Goal: Task Accomplishment & Management: Use online tool/utility

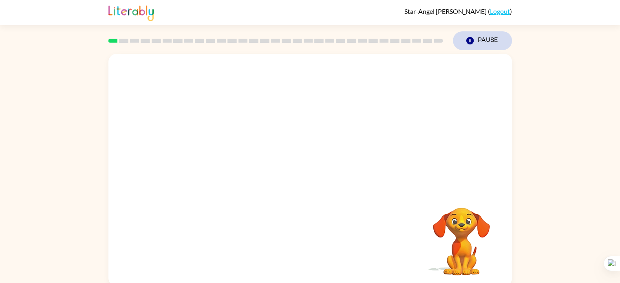
click at [465, 39] on icon "Pause" at bounding box center [469, 40] width 9 height 9
click at [468, 39] on icon "Pause" at bounding box center [469, 40] width 9 height 9
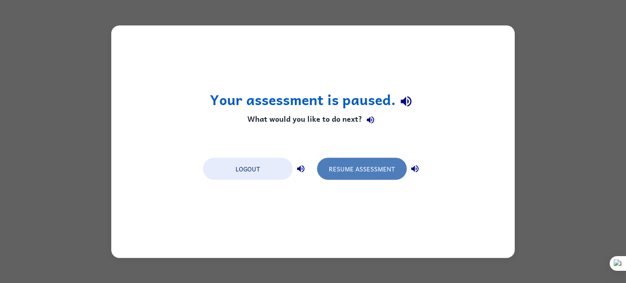
click at [365, 172] on button "Resume Assessment" at bounding box center [362, 169] width 90 height 22
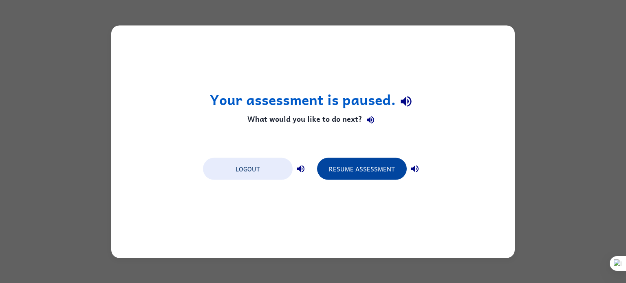
click at [362, 171] on button "Resume Assessment" at bounding box center [362, 169] width 90 height 22
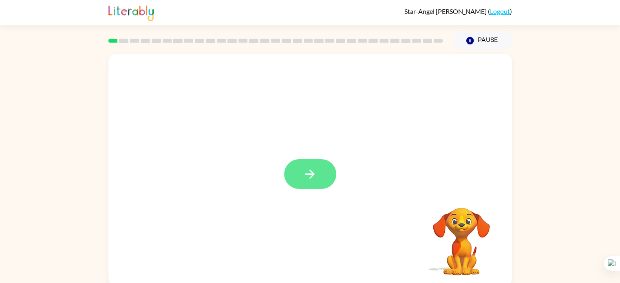
click at [324, 175] on button "button" at bounding box center [310, 174] width 52 height 30
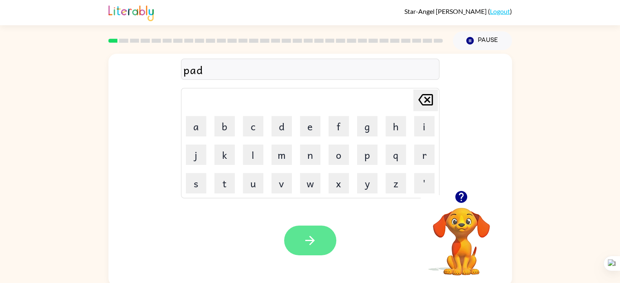
click at [308, 237] on icon "button" at bounding box center [310, 240] width 14 height 14
click at [311, 244] on icon "button" at bounding box center [309, 240] width 9 height 9
click at [303, 243] on icon "button" at bounding box center [310, 240] width 14 height 14
click at [309, 253] on button "button" at bounding box center [310, 241] width 52 height 30
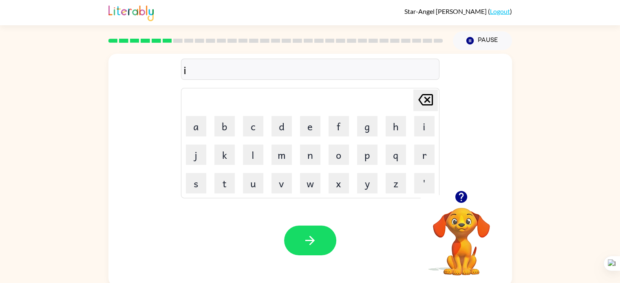
click at [427, 97] on icon "[PERSON_NAME] last character input" at bounding box center [426, 100] width 20 height 20
type button "delete"
click at [319, 235] on button "button" at bounding box center [310, 241] width 52 height 30
click at [310, 238] on icon "button" at bounding box center [309, 240] width 9 height 9
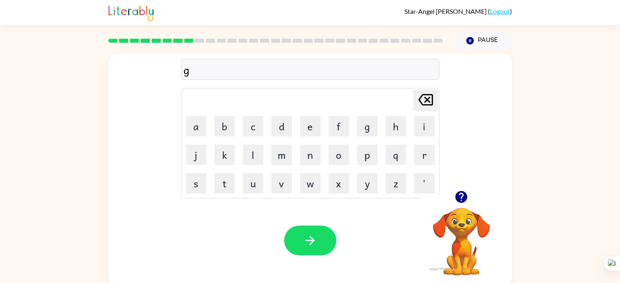
click at [466, 195] on icon "button" at bounding box center [461, 197] width 12 height 12
click at [311, 235] on icon "button" at bounding box center [310, 240] width 14 height 14
click at [454, 196] on icon "button" at bounding box center [461, 197] width 14 height 14
click at [506, 202] on div "Your browser must support playing .mp4 files to use Literably. Please try using…" at bounding box center [309, 241] width 403 height 92
click at [319, 237] on button "button" at bounding box center [310, 241] width 52 height 30
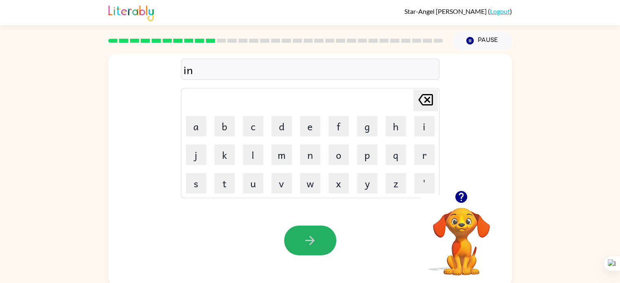
click at [319, 237] on button "button" at bounding box center [310, 241] width 52 height 30
click at [319, 237] on div at bounding box center [310, 241] width 52 height 30
click at [424, 93] on icon "Delete Delete last character input" at bounding box center [426, 100] width 20 height 20
type button "delete"
click at [425, 95] on icon at bounding box center [425, 99] width 15 height 11
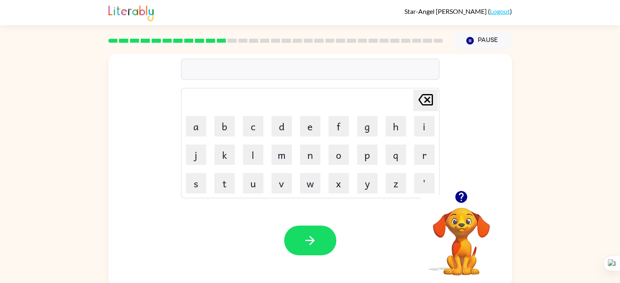
click at [425, 95] on icon at bounding box center [425, 99] width 15 height 11
click at [308, 234] on icon "button" at bounding box center [310, 240] width 14 height 14
drag, startPoint x: 310, startPoint y: 237, endPoint x: 291, endPoint y: 148, distance: 91.3
click at [291, 148] on div "Delete Delete last character input a b c d e f g h i j k l m n o p q r s t u v …" at bounding box center [309, 170] width 403 height 233
click at [291, 148] on button "m" at bounding box center [281, 155] width 20 height 20
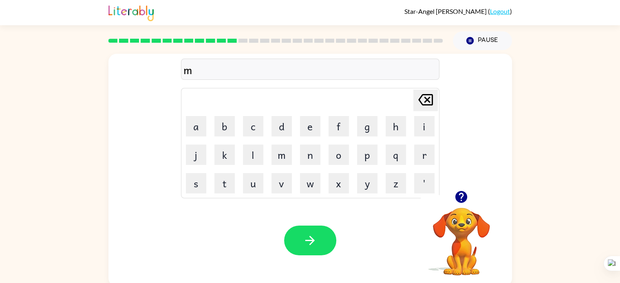
click at [424, 96] on icon "Delete Delete last character input" at bounding box center [426, 100] width 20 height 20
type button "delete"
click at [302, 241] on button "button" at bounding box center [310, 241] width 52 height 30
click at [305, 238] on icon "button" at bounding box center [310, 240] width 14 height 14
click at [462, 199] on icon "button" at bounding box center [461, 197] width 12 height 12
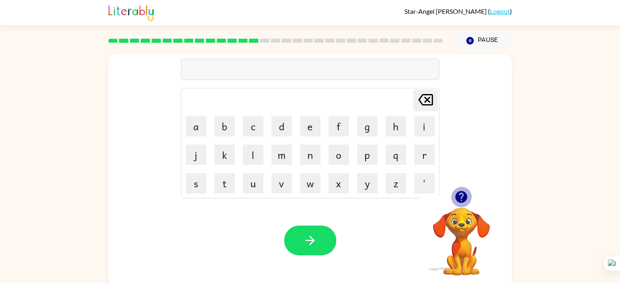
click at [462, 199] on icon "button" at bounding box center [461, 197] width 12 height 12
click at [306, 244] on icon "button" at bounding box center [310, 240] width 14 height 14
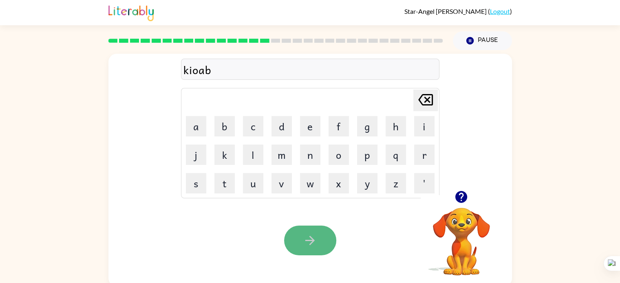
click at [306, 236] on icon "button" at bounding box center [310, 240] width 14 height 14
click at [429, 235] on video "Your browser must support playing .mp4 files to use Literably. Please try using…" at bounding box center [460, 235] width 81 height 81
click at [308, 236] on icon "button" at bounding box center [310, 240] width 14 height 14
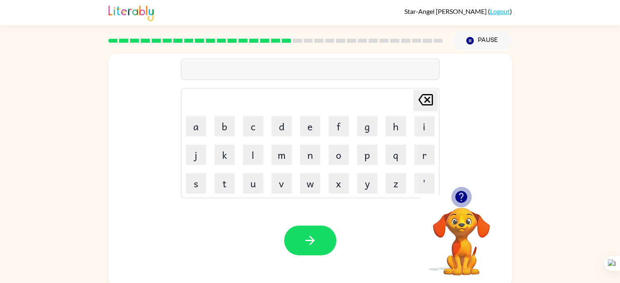
click at [461, 195] on icon "button" at bounding box center [461, 197] width 12 height 12
click at [313, 239] on icon "button" at bounding box center [310, 240] width 14 height 14
click at [460, 194] on icon "button" at bounding box center [461, 197] width 14 height 14
click at [310, 233] on icon "button" at bounding box center [310, 240] width 14 height 14
click at [456, 192] on icon "button" at bounding box center [461, 197] width 14 height 14
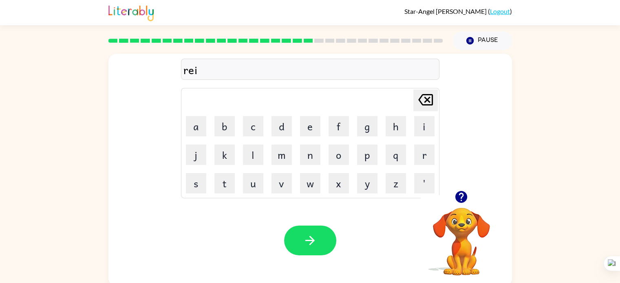
click at [296, 222] on div "Your browser must support playing .mp4 files to use Literably. Please try using…" at bounding box center [309, 241] width 403 height 92
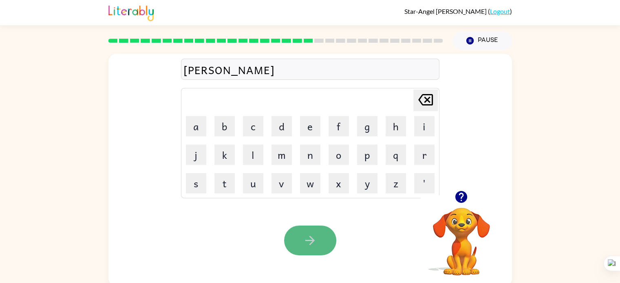
click at [304, 247] on icon "button" at bounding box center [310, 240] width 14 height 14
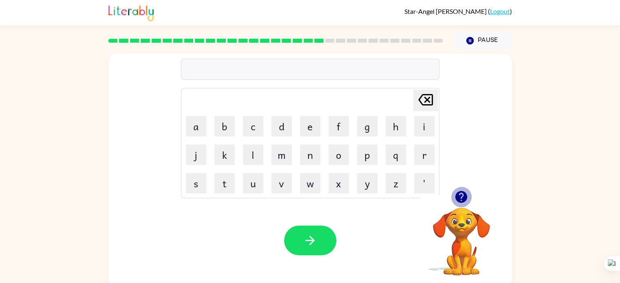
click at [460, 198] on icon "button" at bounding box center [461, 197] width 12 height 12
click at [458, 198] on icon "button" at bounding box center [461, 197] width 12 height 12
click at [306, 233] on button "button" at bounding box center [310, 241] width 52 height 30
click at [460, 197] on icon "button" at bounding box center [461, 197] width 12 height 12
click at [297, 233] on button "button" at bounding box center [310, 241] width 52 height 30
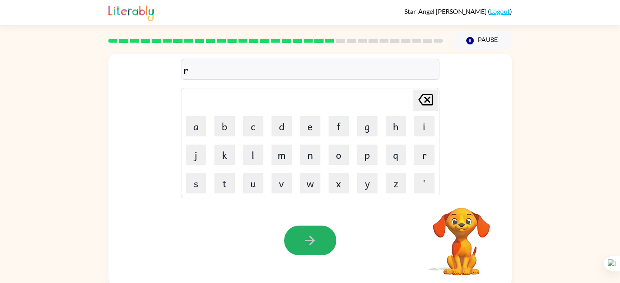
click at [297, 233] on button "button" at bounding box center [310, 241] width 52 height 30
click at [458, 196] on icon "button" at bounding box center [461, 197] width 12 height 12
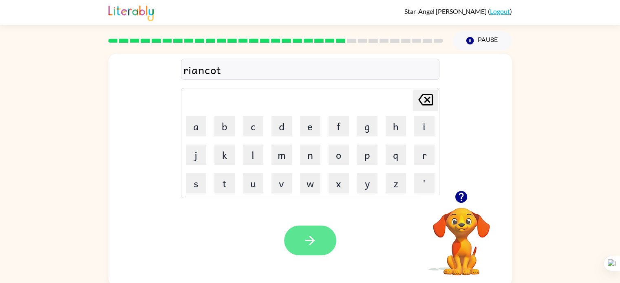
click at [318, 239] on button "button" at bounding box center [310, 241] width 52 height 30
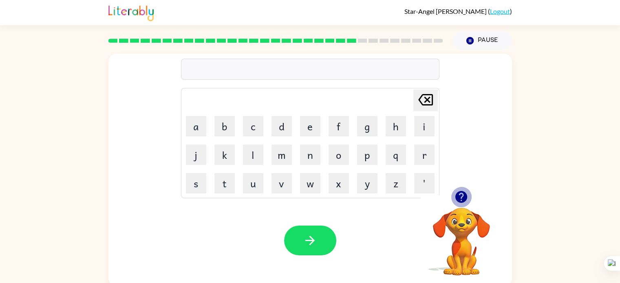
click at [459, 194] on icon "button" at bounding box center [461, 197] width 14 height 14
click at [424, 94] on icon at bounding box center [425, 99] width 15 height 11
type button "delete"
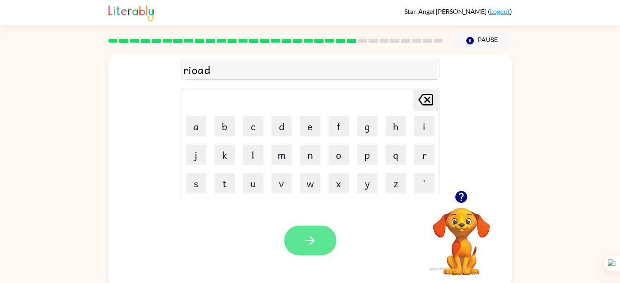
click at [307, 235] on icon "button" at bounding box center [310, 240] width 14 height 14
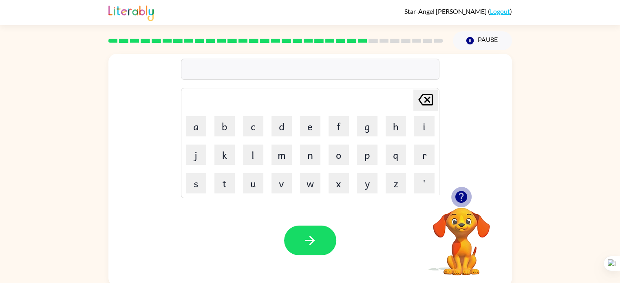
click at [458, 197] on icon "button" at bounding box center [461, 197] width 12 height 12
click at [293, 236] on button "button" at bounding box center [310, 241] width 52 height 30
click at [456, 191] on icon "button" at bounding box center [461, 197] width 14 height 14
click at [419, 96] on icon "Delete Delete last character input" at bounding box center [426, 100] width 20 height 20
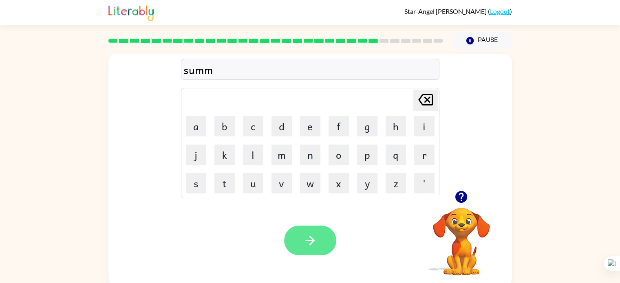
type button "delete"
click at [308, 240] on icon "button" at bounding box center [309, 240] width 9 height 9
drag, startPoint x: 302, startPoint y: 252, endPoint x: 456, endPoint y: 196, distance: 163.9
click at [456, 196] on div "Your browser must support playing .mp4 files to use Literably. Please try using…" at bounding box center [309, 241] width 403 height 92
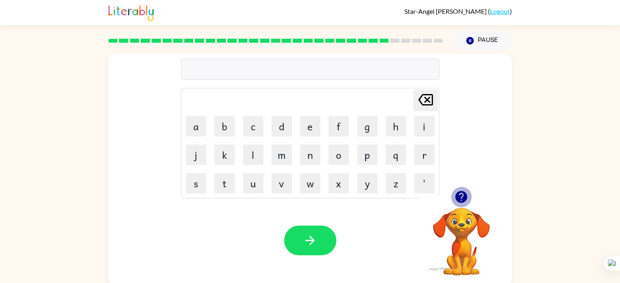
click at [456, 196] on icon "button" at bounding box center [461, 197] width 12 height 12
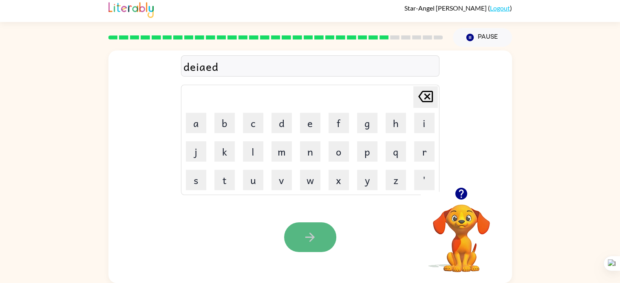
click at [316, 233] on icon "button" at bounding box center [310, 237] width 14 height 14
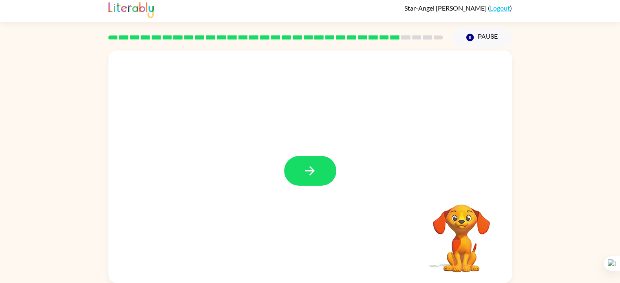
click at [322, 206] on div at bounding box center [309, 167] width 403 height 233
click at [305, 173] on icon "button" at bounding box center [310, 171] width 14 height 14
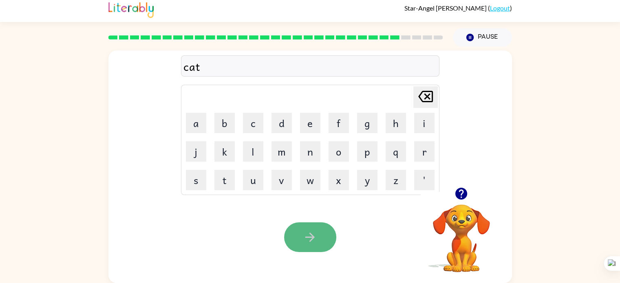
click at [305, 234] on icon "button" at bounding box center [310, 237] width 14 height 14
click at [303, 236] on icon "button" at bounding box center [310, 237] width 14 height 14
click at [311, 234] on icon "button" at bounding box center [309, 237] width 9 height 9
click at [312, 227] on button "button" at bounding box center [310, 237] width 52 height 30
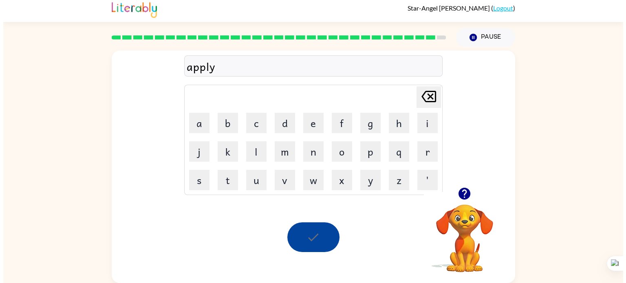
scroll to position [0, 0]
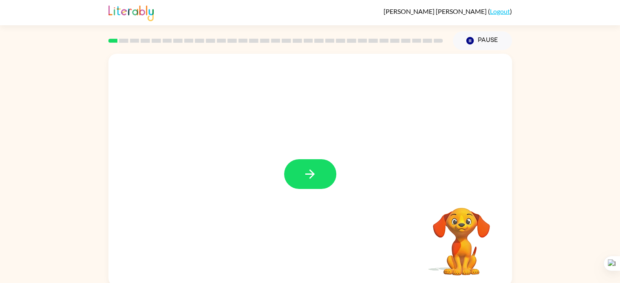
click at [321, 177] on button "button" at bounding box center [310, 174] width 52 height 30
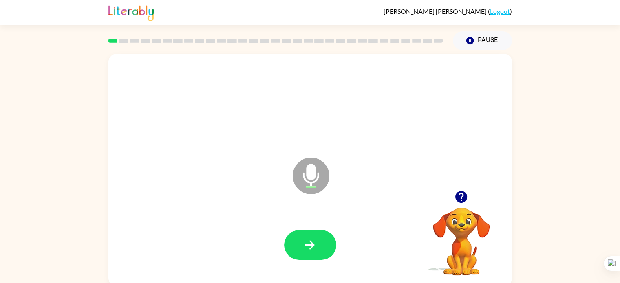
click at [321, 177] on icon at bounding box center [311, 176] width 37 height 37
click at [301, 250] on button "button" at bounding box center [310, 245] width 52 height 30
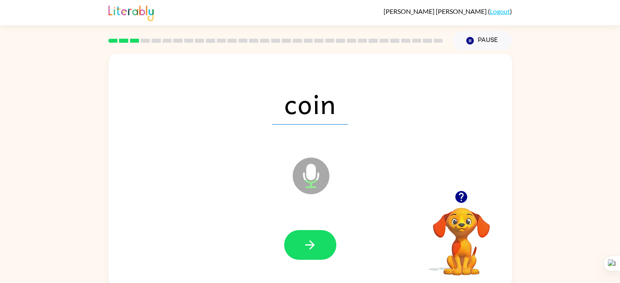
click at [301, 250] on button "button" at bounding box center [310, 245] width 52 height 30
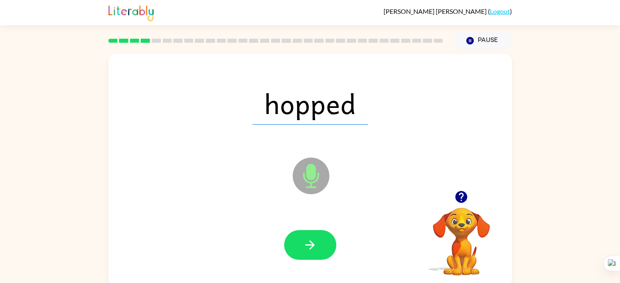
click at [301, 250] on button "button" at bounding box center [310, 245] width 52 height 30
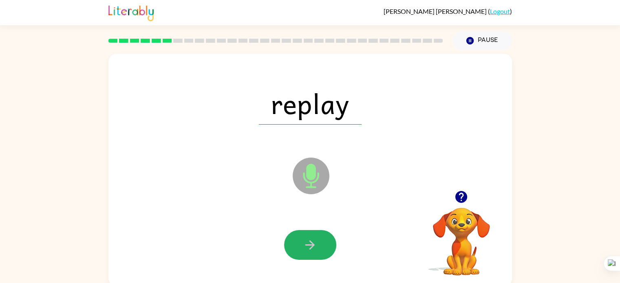
click at [301, 250] on button "button" at bounding box center [310, 245] width 52 height 30
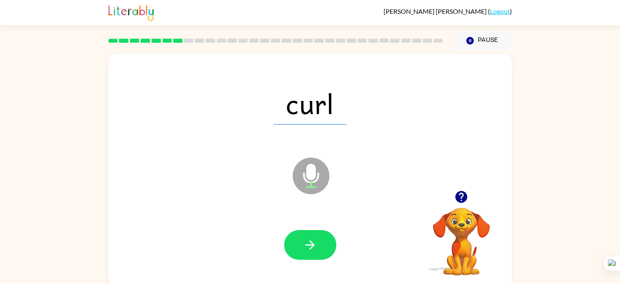
click at [301, 250] on button "button" at bounding box center [310, 245] width 52 height 30
drag, startPoint x: 301, startPoint y: 250, endPoint x: 196, endPoint y: 251, distance: 105.1
click at [196, 251] on div at bounding box center [310, 245] width 387 height 67
click at [299, 242] on button "button" at bounding box center [310, 245] width 52 height 30
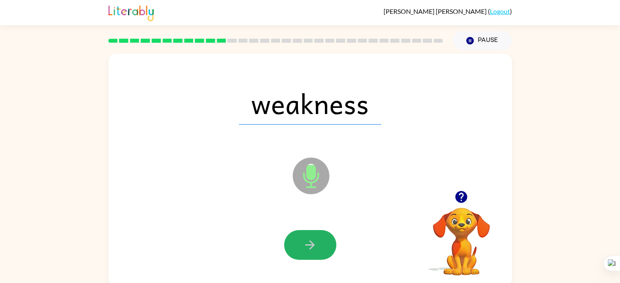
click at [299, 242] on button "button" at bounding box center [310, 245] width 52 height 30
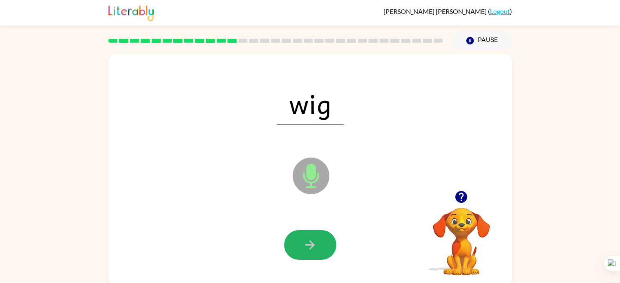
click at [299, 242] on button "button" at bounding box center [310, 245] width 52 height 30
click at [321, 234] on button "button" at bounding box center [310, 245] width 52 height 30
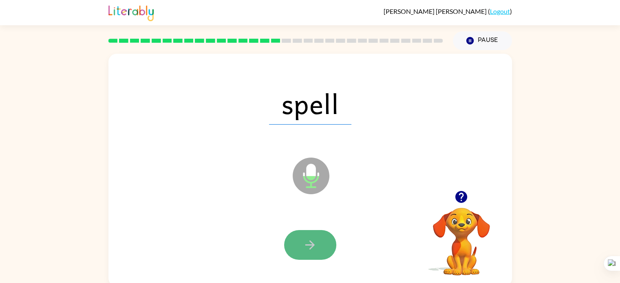
click at [321, 233] on button "button" at bounding box center [310, 245] width 52 height 30
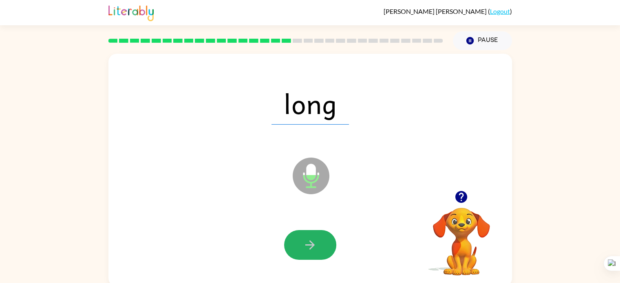
click at [321, 233] on button "button" at bounding box center [310, 245] width 52 height 30
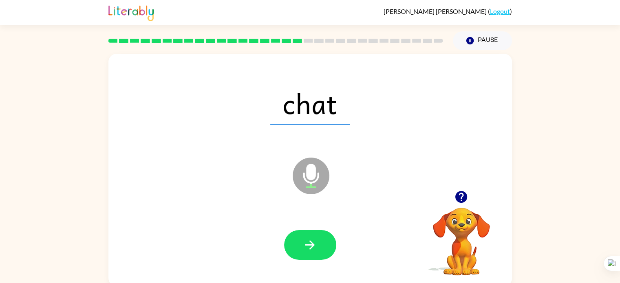
drag, startPoint x: 321, startPoint y: 233, endPoint x: 324, endPoint y: 220, distance: 12.6
click at [324, 220] on div at bounding box center [310, 245] width 387 height 67
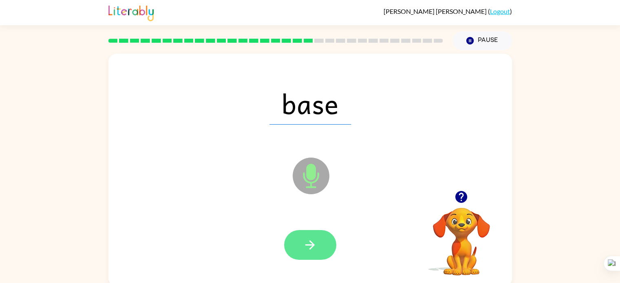
click at [320, 244] on button "button" at bounding box center [310, 245] width 52 height 30
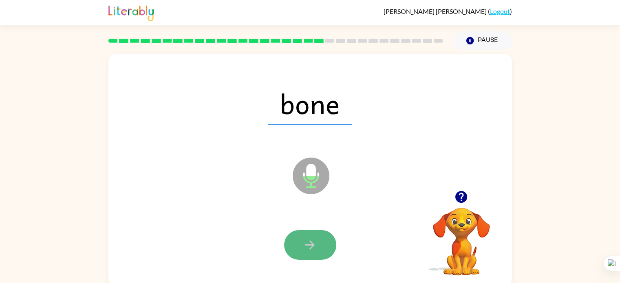
click at [305, 249] on icon "button" at bounding box center [310, 245] width 14 height 14
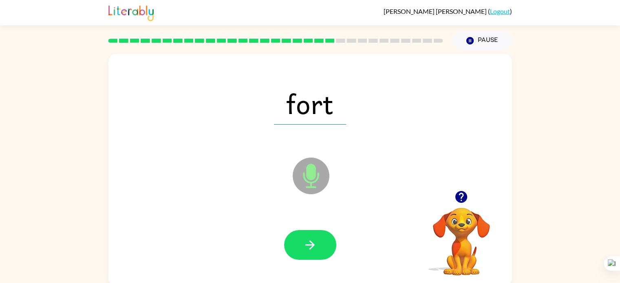
click at [309, 242] on icon "button" at bounding box center [310, 245] width 14 height 14
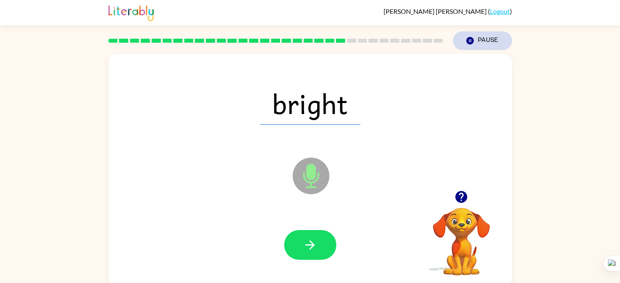
click at [474, 42] on icon "Pause" at bounding box center [469, 40] width 9 height 9
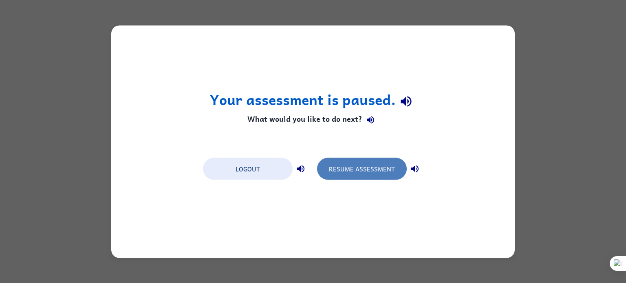
click at [388, 165] on button "Resume Assessment" at bounding box center [362, 169] width 90 height 22
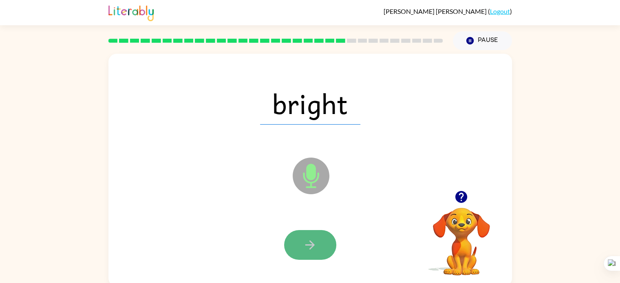
click at [290, 255] on button "button" at bounding box center [310, 245] width 52 height 30
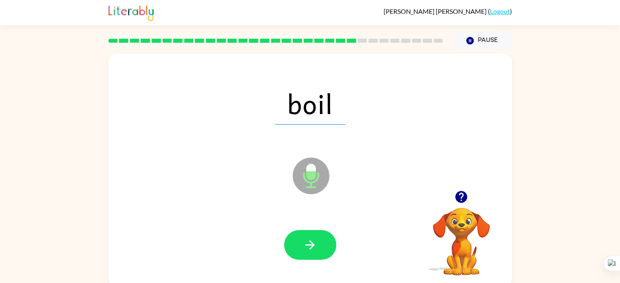
click at [364, 249] on div at bounding box center [310, 245] width 387 height 67
click at [330, 241] on button "button" at bounding box center [310, 245] width 52 height 30
click at [322, 262] on div at bounding box center [310, 245] width 387 height 67
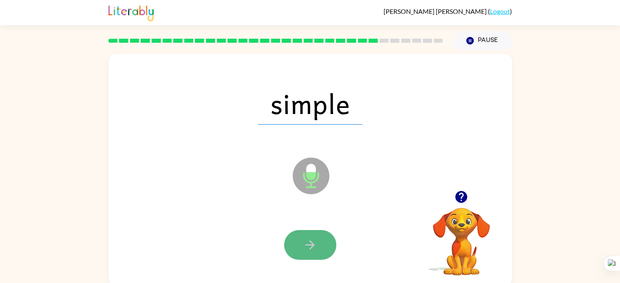
click at [322, 257] on button "button" at bounding box center [310, 245] width 52 height 30
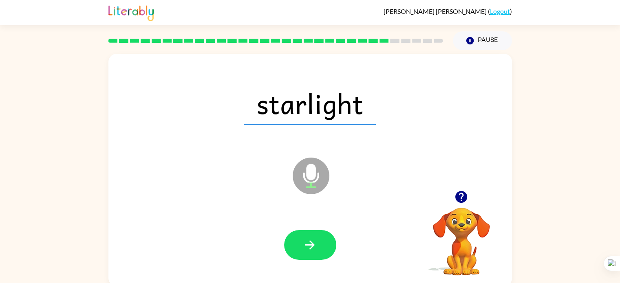
click at [322, 257] on button "button" at bounding box center [310, 245] width 52 height 30
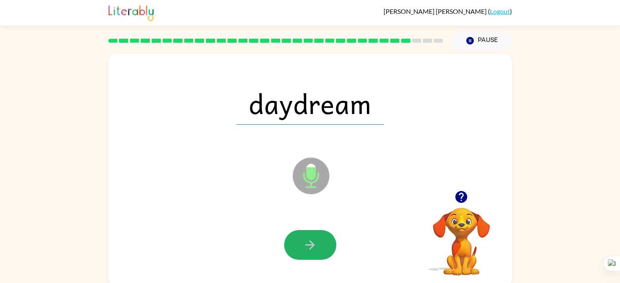
click at [319, 251] on button "button" at bounding box center [310, 245] width 52 height 30
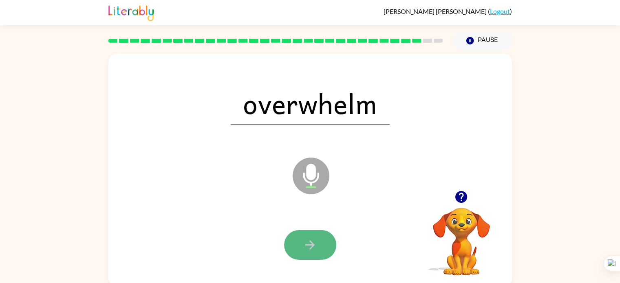
click at [319, 250] on button "button" at bounding box center [310, 245] width 52 height 30
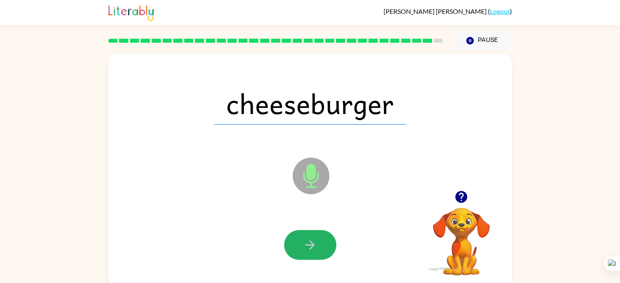
click at [300, 227] on div at bounding box center [310, 245] width 387 height 67
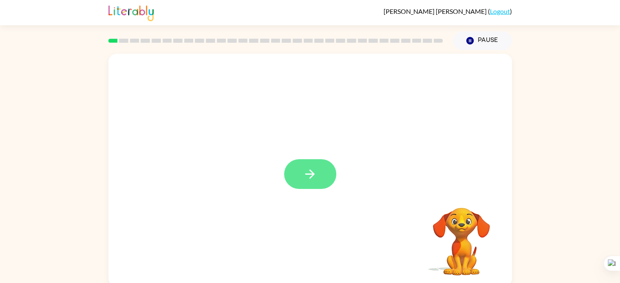
click at [296, 172] on button "button" at bounding box center [310, 174] width 52 height 30
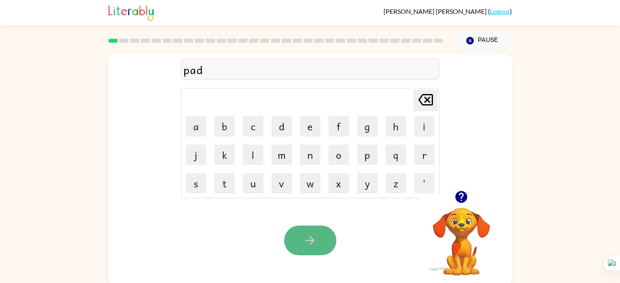
click at [302, 231] on button "button" at bounding box center [310, 241] width 52 height 30
click at [286, 240] on button "button" at bounding box center [310, 241] width 52 height 30
click at [284, 233] on div at bounding box center [310, 241] width 52 height 30
click at [324, 244] on button "button" at bounding box center [310, 241] width 52 height 30
click at [323, 238] on button "button" at bounding box center [310, 241] width 52 height 30
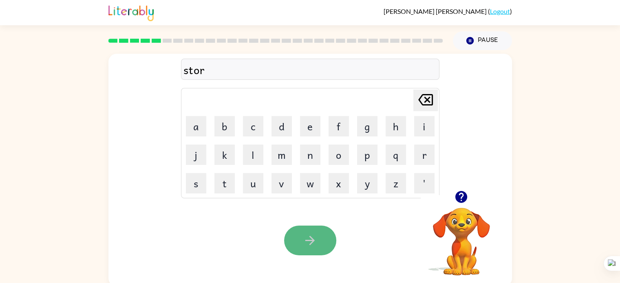
click at [314, 245] on icon "button" at bounding box center [310, 240] width 14 height 14
click at [310, 231] on button "button" at bounding box center [310, 241] width 52 height 30
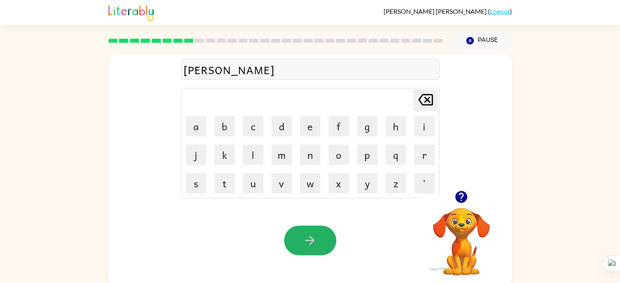
click at [310, 231] on button "button" at bounding box center [310, 241] width 52 height 30
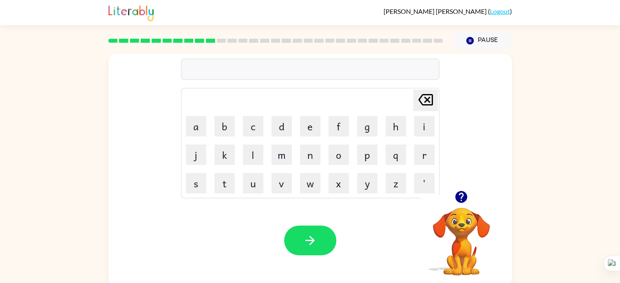
click at [455, 197] on icon "button" at bounding box center [461, 197] width 12 height 12
click at [304, 225] on div "Your browser must support playing .mp4 files to use Literably. Please try using…" at bounding box center [309, 241] width 403 height 92
click at [301, 242] on button "button" at bounding box center [310, 241] width 52 height 30
click at [308, 224] on div "Your browser must support playing .mp4 files to use Literably. Please try using…" at bounding box center [309, 241] width 403 height 92
click at [313, 240] on icon "button" at bounding box center [309, 240] width 9 height 9
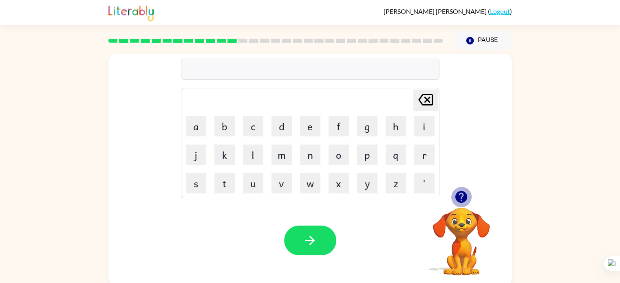
click at [460, 196] on icon "button" at bounding box center [461, 197] width 12 height 12
click at [224, 155] on button "k" at bounding box center [224, 155] width 20 height 20
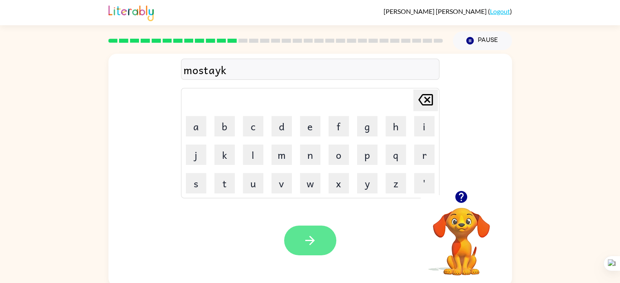
click at [303, 240] on icon "button" at bounding box center [310, 240] width 14 height 14
click at [456, 194] on icon "button" at bounding box center [461, 197] width 12 height 12
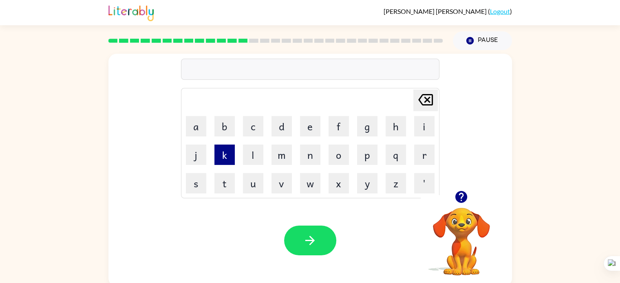
click at [226, 152] on button "k" at bounding box center [224, 155] width 20 height 20
click at [199, 119] on button "a" at bounding box center [196, 126] width 20 height 20
drag, startPoint x: 349, startPoint y: 189, endPoint x: 145, endPoint y: 233, distance: 208.6
click at [145, 233] on div "Your browser must support playing .mp4 files to use Literably. Please try using…" at bounding box center [309, 241] width 403 height 92
click at [457, 195] on icon "button" at bounding box center [461, 197] width 12 height 12
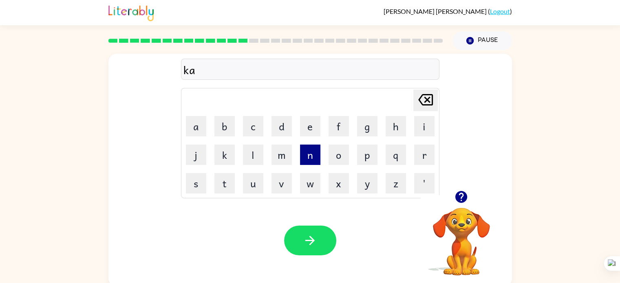
click at [301, 159] on button "n" at bounding box center [310, 155] width 20 height 20
type button "n"
click at [303, 233] on icon "button" at bounding box center [310, 240] width 14 height 14
click at [460, 195] on icon "button" at bounding box center [461, 197] width 12 height 12
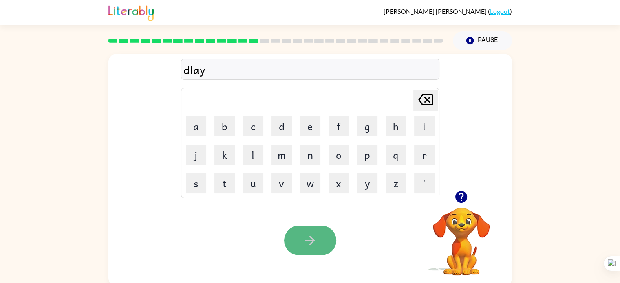
click at [309, 240] on icon "button" at bounding box center [309, 240] width 9 height 9
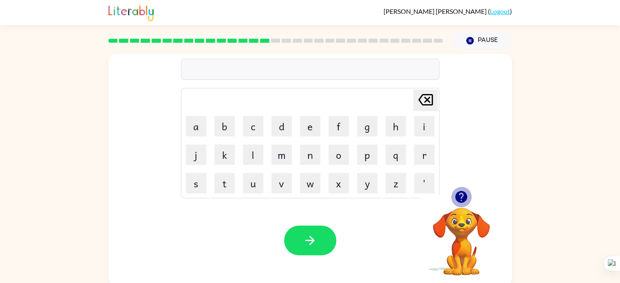
click at [462, 195] on icon "button" at bounding box center [461, 197] width 12 height 12
click at [321, 242] on button "button" at bounding box center [310, 241] width 52 height 30
click at [435, 216] on video "Your browser must support playing .mp4 files to use Literably. Please try using…" at bounding box center [460, 235] width 81 height 81
click at [458, 191] on icon "button" at bounding box center [461, 197] width 14 height 14
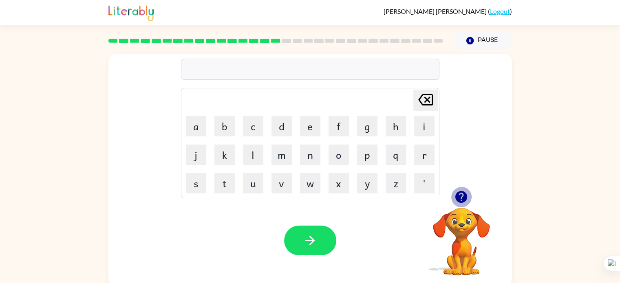
click at [458, 191] on icon "button" at bounding box center [461, 197] width 14 height 14
click at [327, 236] on button "button" at bounding box center [310, 241] width 52 height 30
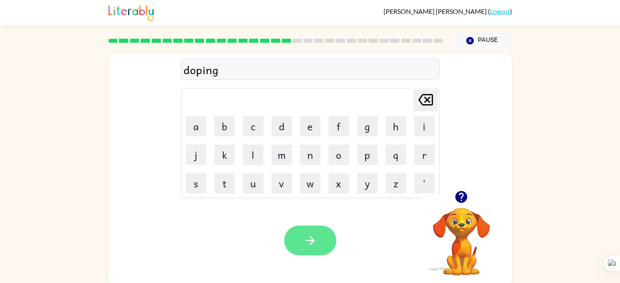
click at [299, 234] on button "button" at bounding box center [310, 241] width 52 height 30
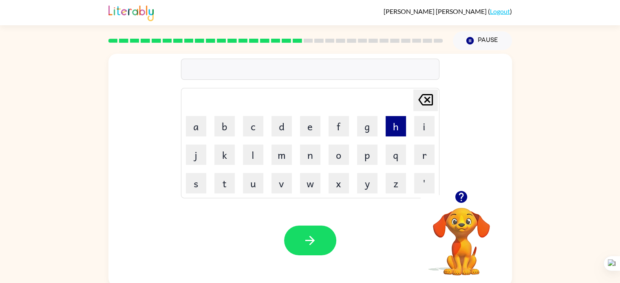
click at [394, 136] on button "h" at bounding box center [395, 126] width 20 height 20
click at [300, 160] on button "n" at bounding box center [310, 155] width 20 height 20
click at [427, 96] on icon "Delete Delete last character input" at bounding box center [426, 100] width 20 height 20
click at [306, 125] on button "e" at bounding box center [310, 126] width 20 height 20
type button "e"
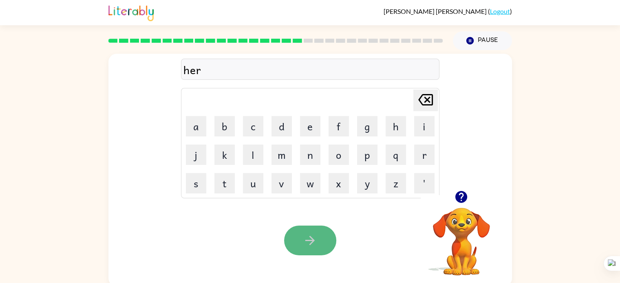
click at [305, 233] on button "button" at bounding box center [310, 241] width 52 height 30
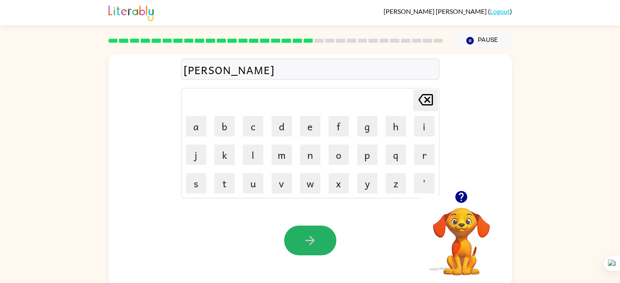
click at [303, 231] on button "button" at bounding box center [310, 241] width 52 height 30
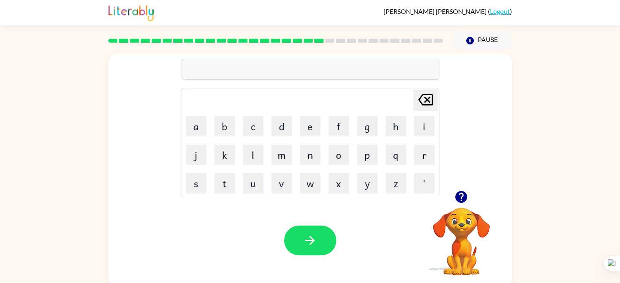
drag, startPoint x: 303, startPoint y: 231, endPoint x: 477, endPoint y: -49, distance: 329.8
click at [477, 0] on html "Raina Graham ( Logout ) Pause Pause Delete Delete last character input a b c d …" at bounding box center [310, 143] width 620 height 286
click at [474, 40] on button "Pause Pause" at bounding box center [482, 40] width 59 height 19
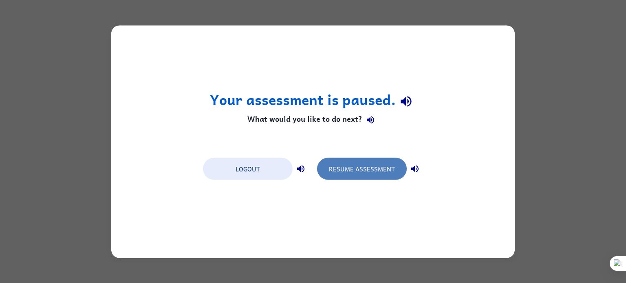
click at [351, 165] on button "Resume Assessment" at bounding box center [362, 169] width 90 height 22
click at [394, 164] on button "Resume Assessment" at bounding box center [362, 169] width 90 height 22
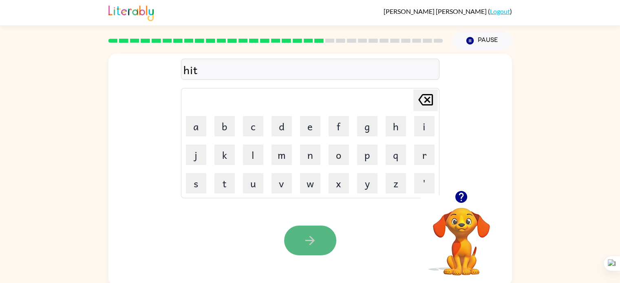
click at [304, 241] on icon "button" at bounding box center [310, 240] width 14 height 14
click at [455, 194] on icon "button" at bounding box center [461, 197] width 14 height 14
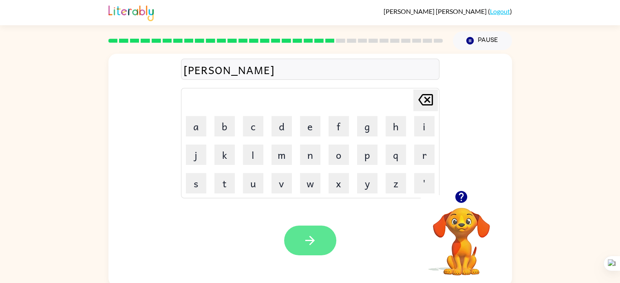
click at [303, 241] on icon "button" at bounding box center [310, 240] width 14 height 14
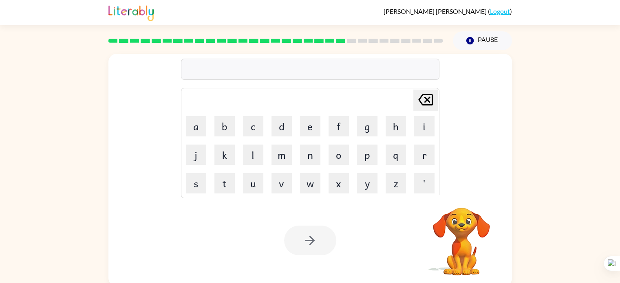
click at [303, 241] on div at bounding box center [310, 241] width 52 height 30
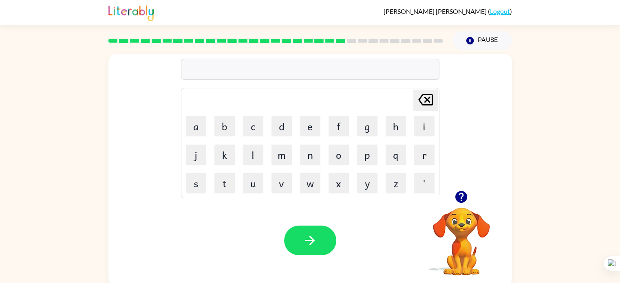
click at [462, 198] on icon "button" at bounding box center [461, 197] width 12 height 12
click at [304, 246] on icon "button" at bounding box center [310, 240] width 14 height 14
click at [461, 198] on icon "button" at bounding box center [461, 197] width 14 height 14
click at [302, 238] on button "button" at bounding box center [310, 241] width 52 height 30
click at [422, 102] on icon "Delete Delete last character input" at bounding box center [426, 100] width 20 height 20
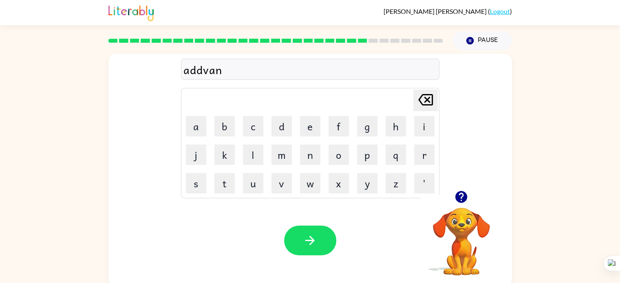
type button "delete"
click at [306, 238] on icon "button" at bounding box center [310, 240] width 14 height 14
click at [461, 197] on icon "button" at bounding box center [461, 197] width 14 height 14
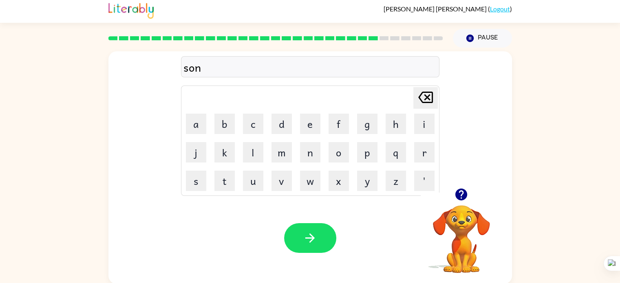
scroll to position [3, 0]
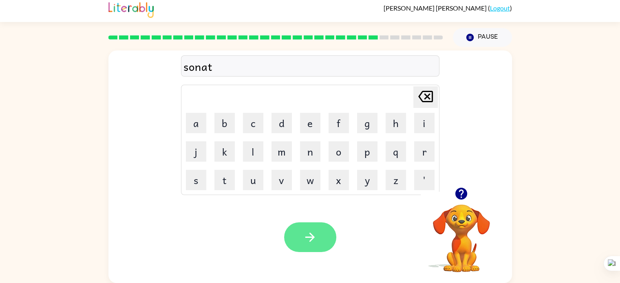
click at [309, 249] on button "button" at bounding box center [310, 237] width 52 height 30
click at [308, 248] on button "button" at bounding box center [310, 237] width 52 height 30
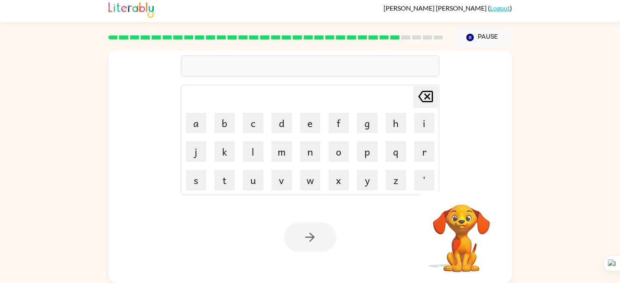
click at [308, 248] on div at bounding box center [310, 237] width 52 height 30
click at [457, 196] on icon "button" at bounding box center [461, 194] width 12 height 12
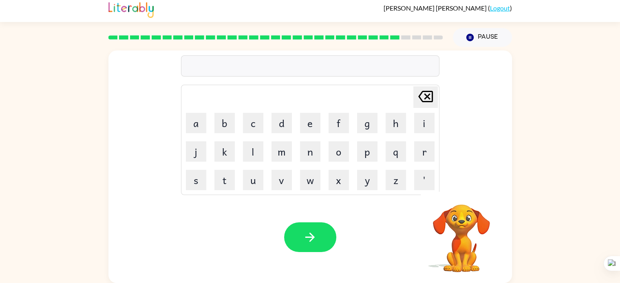
click at [459, 202] on video "Your browser must support playing .mp4 files to use Literably. Please try using…" at bounding box center [460, 232] width 81 height 81
click at [304, 241] on icon "button" at bounding box center [310, 237] width 14 height 14
click at [455, 188] on icon "button" at bounding box center [461, 194] width 14 height 14
click at [315, 224] on button "button" at bounding box center [310, 237] width 52 height 30
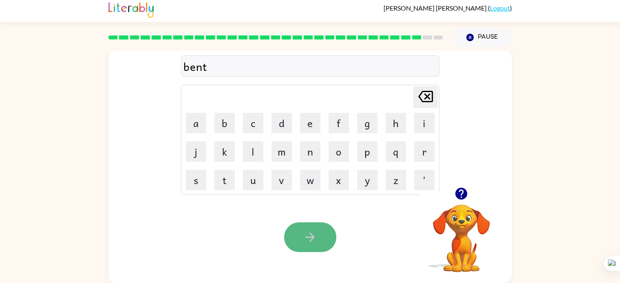
click at [302, 226] on button "button" at bounding box center [310, 237] width 52 height 30
click at [451, 207] on video "Your browser must support playing .mp4 files to use Literably. Please try using…" at bounding box center [460, 232] width 81 height 81
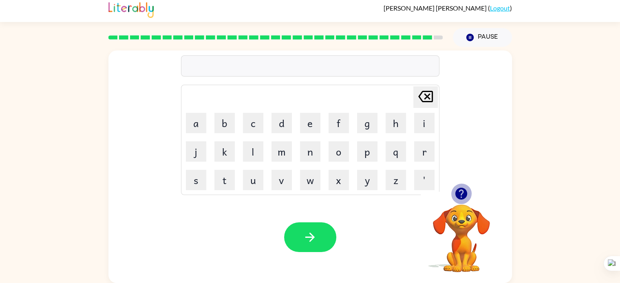
click at [455, 196] on icon "button" at bounding box center [461, 194] width 14 height 14
click at [453, 173] on div "aftnown Delete Delete last character input a b c d e f g h i j k l m n o p q r …" at bounding box center [309, 119] width 403 height 137
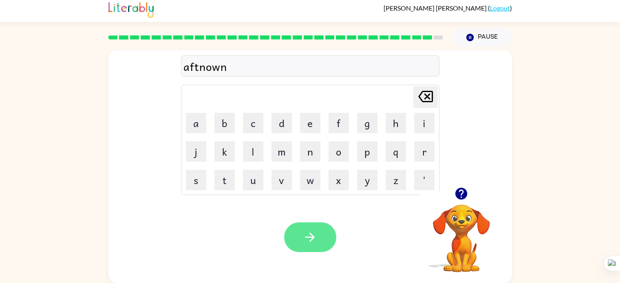
click at [307, 236] on icon "button" at bounding box center [310, 237] width 14 height 14
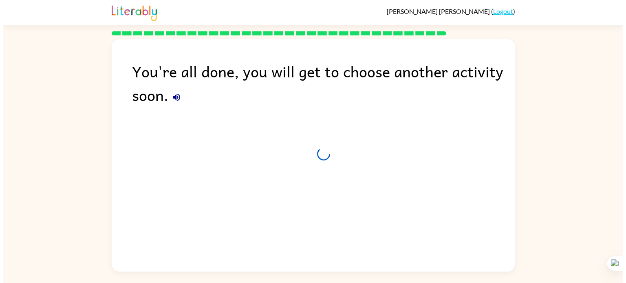
scroll to position [0, 0]
